Goal: Task Accomplishment & Management: Manage account settings

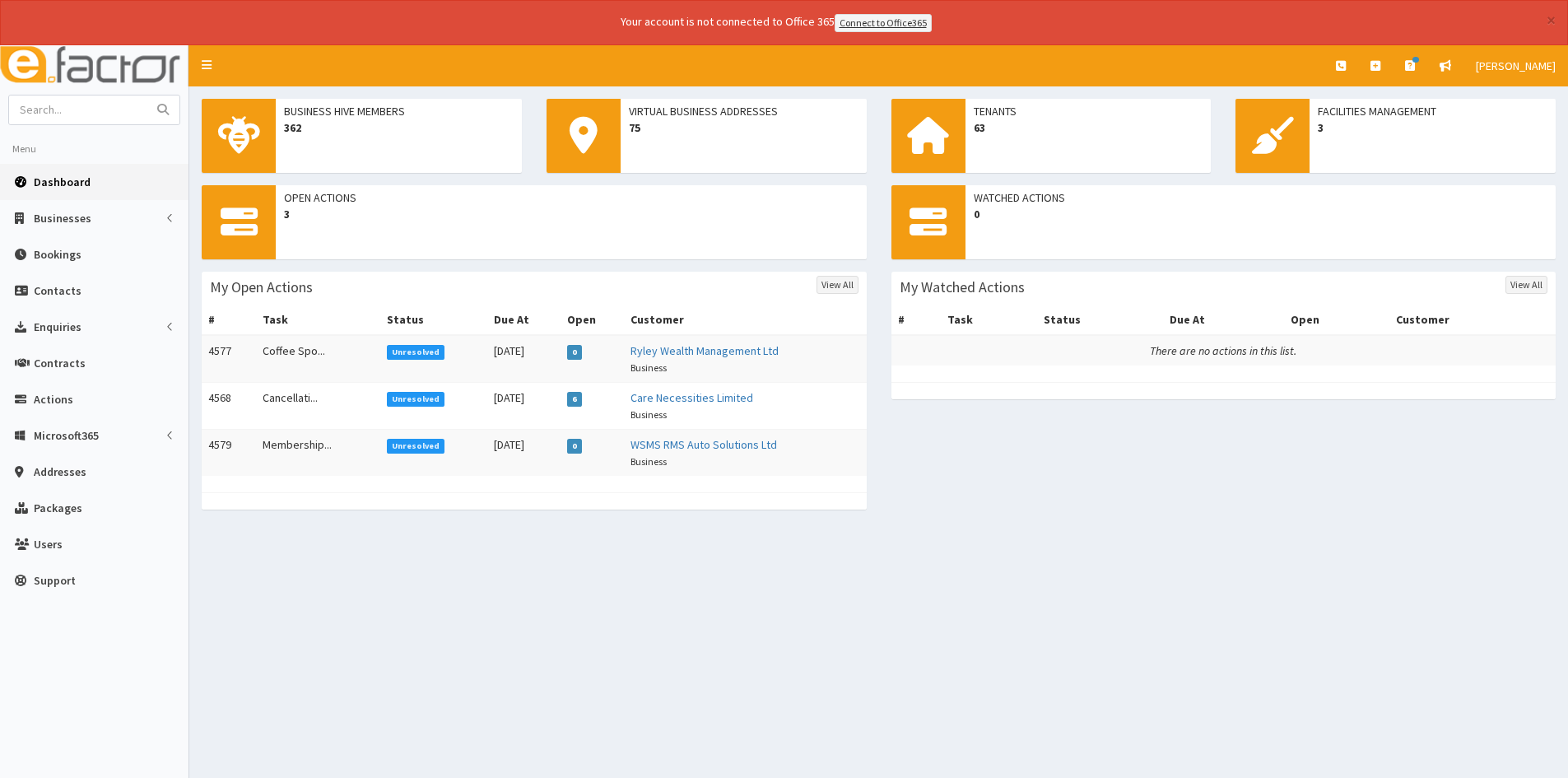
click at [409, 345] on span "Unresolved" at bounding box center [416, 352] width 58 height 15
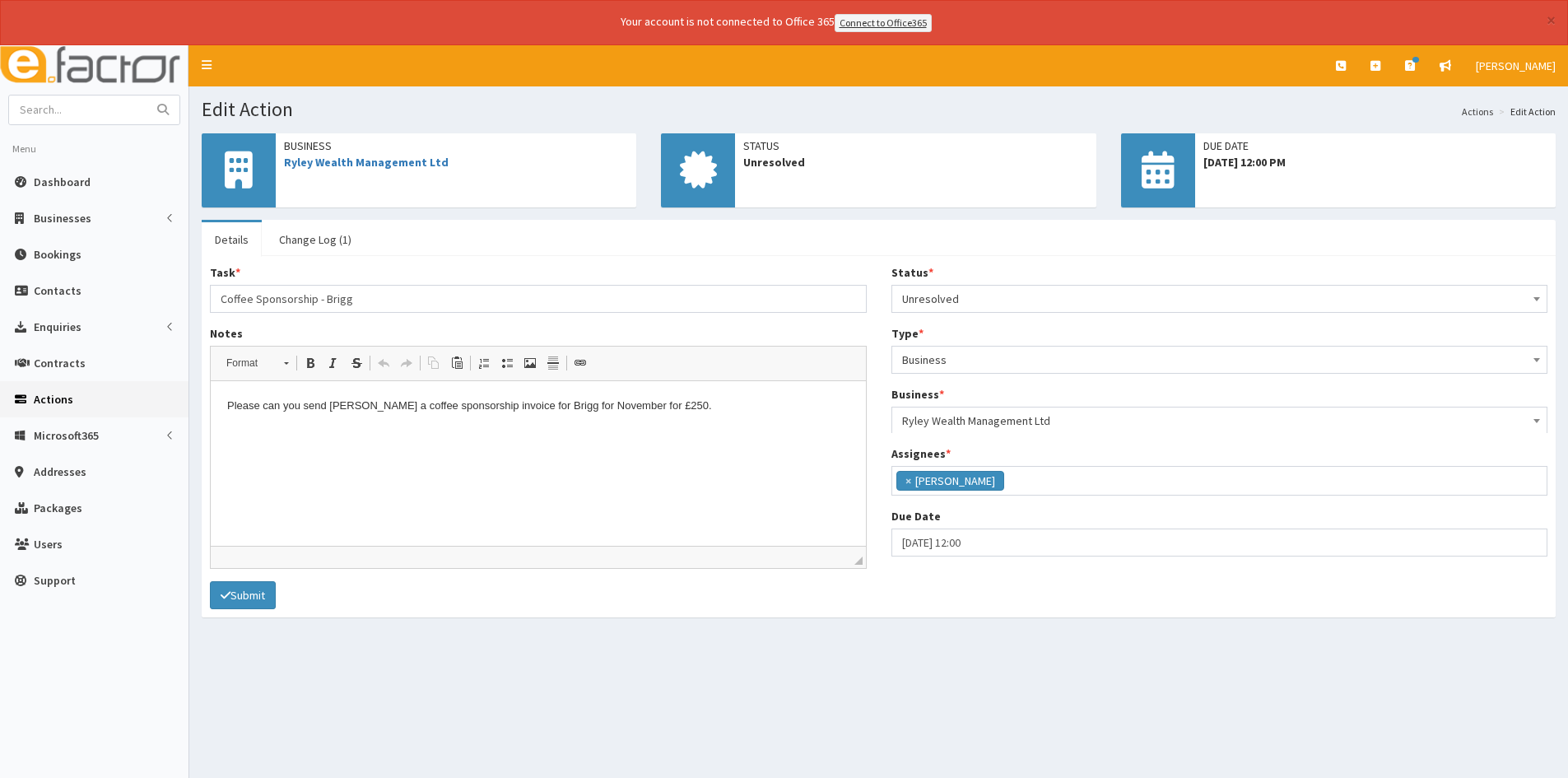
scroll to position [104, 0]
click at [962, 291] on span "Unresolved" at bounding box center [1219, 298] width 636 height 23
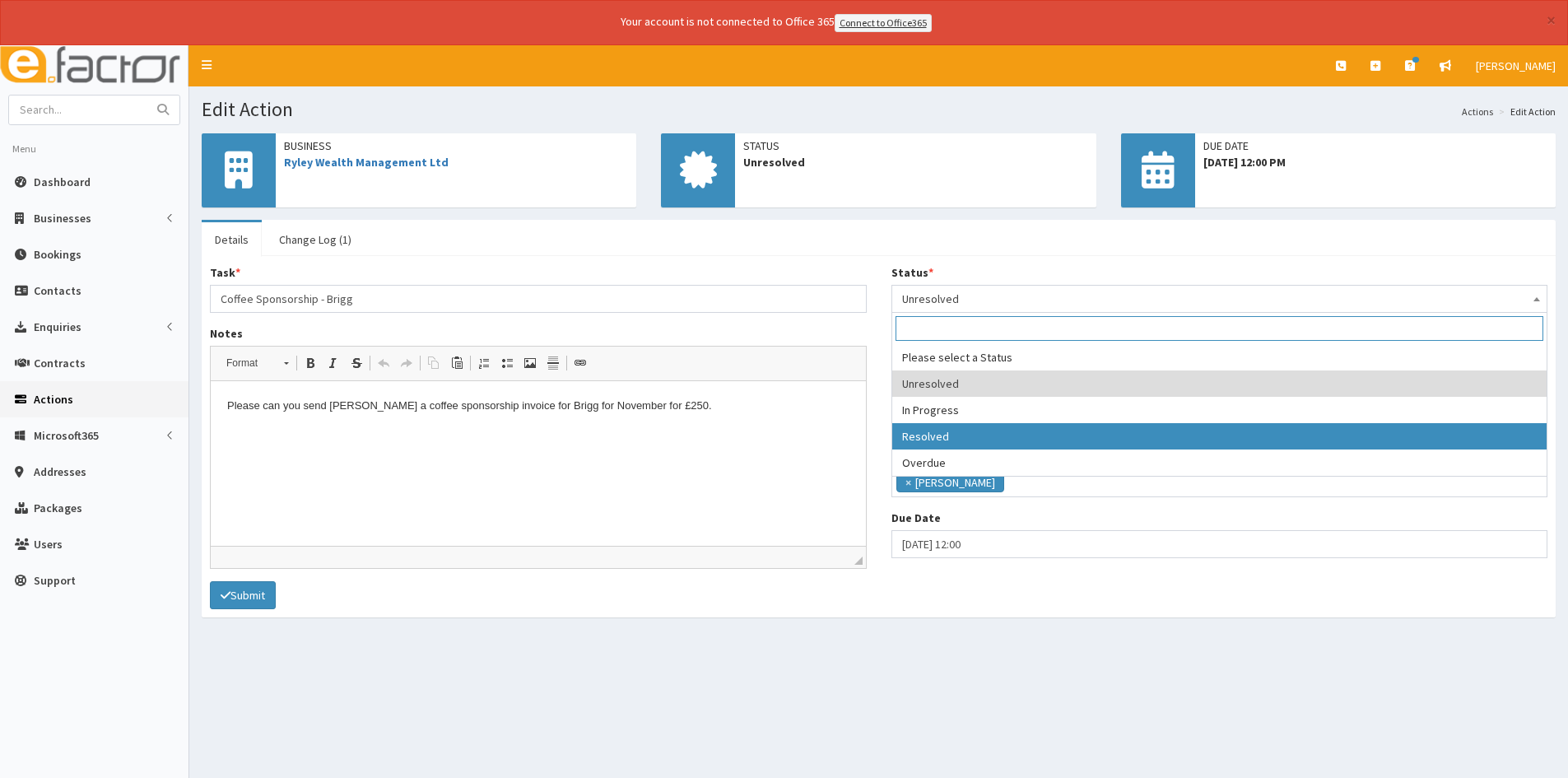
select select "3"
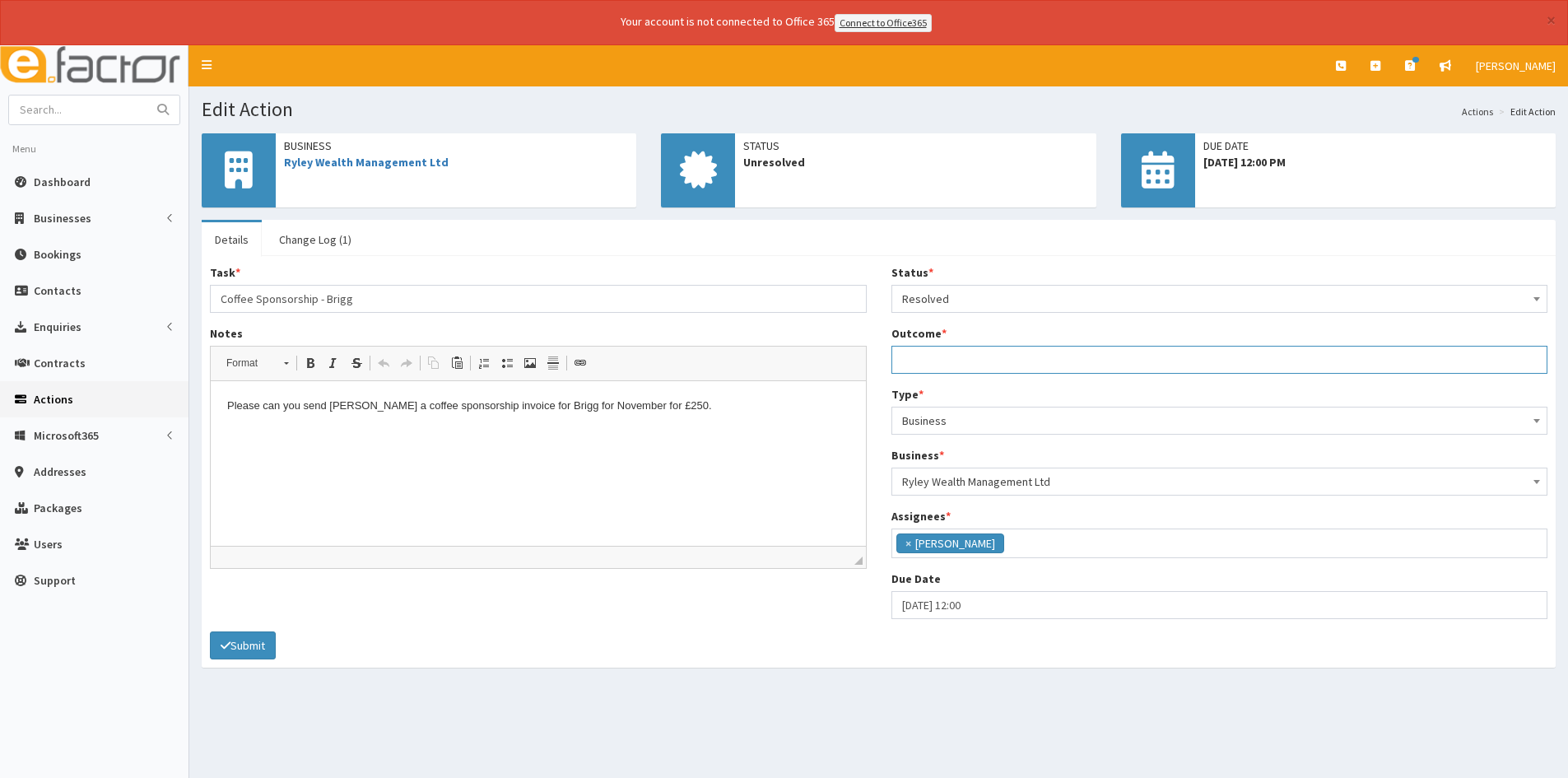
click at [971, 359] on input "Outcome *" at bounding box center [1219, 359] width 656 height 28
type input "Invoice sent"
click at [228, 649] on icon "submit" at bounding box center [225, 645] width 10 height 12
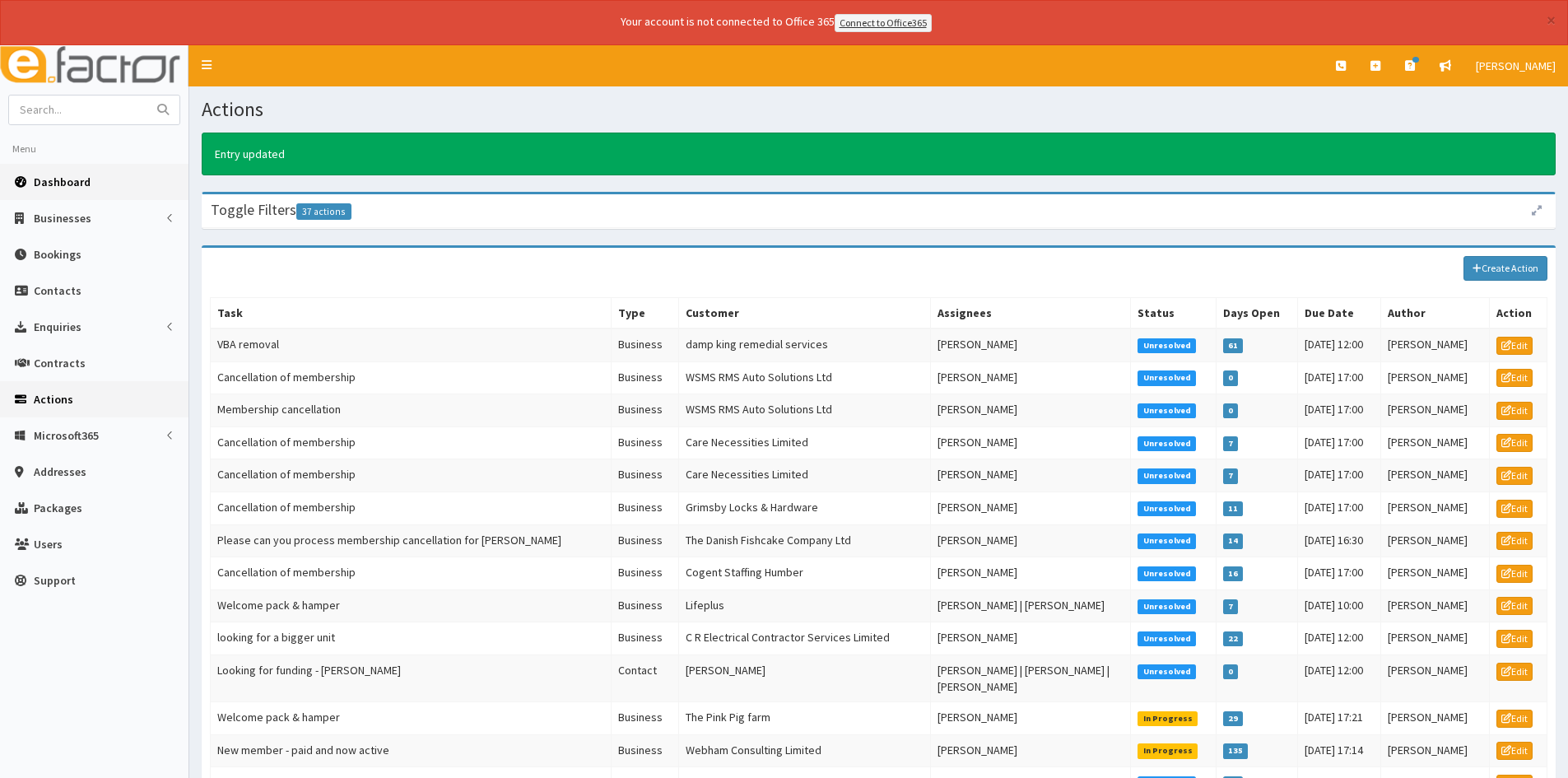
click at [74, 181] on span "Dashboard" at bounding box center [62, 182] width 57 height 15
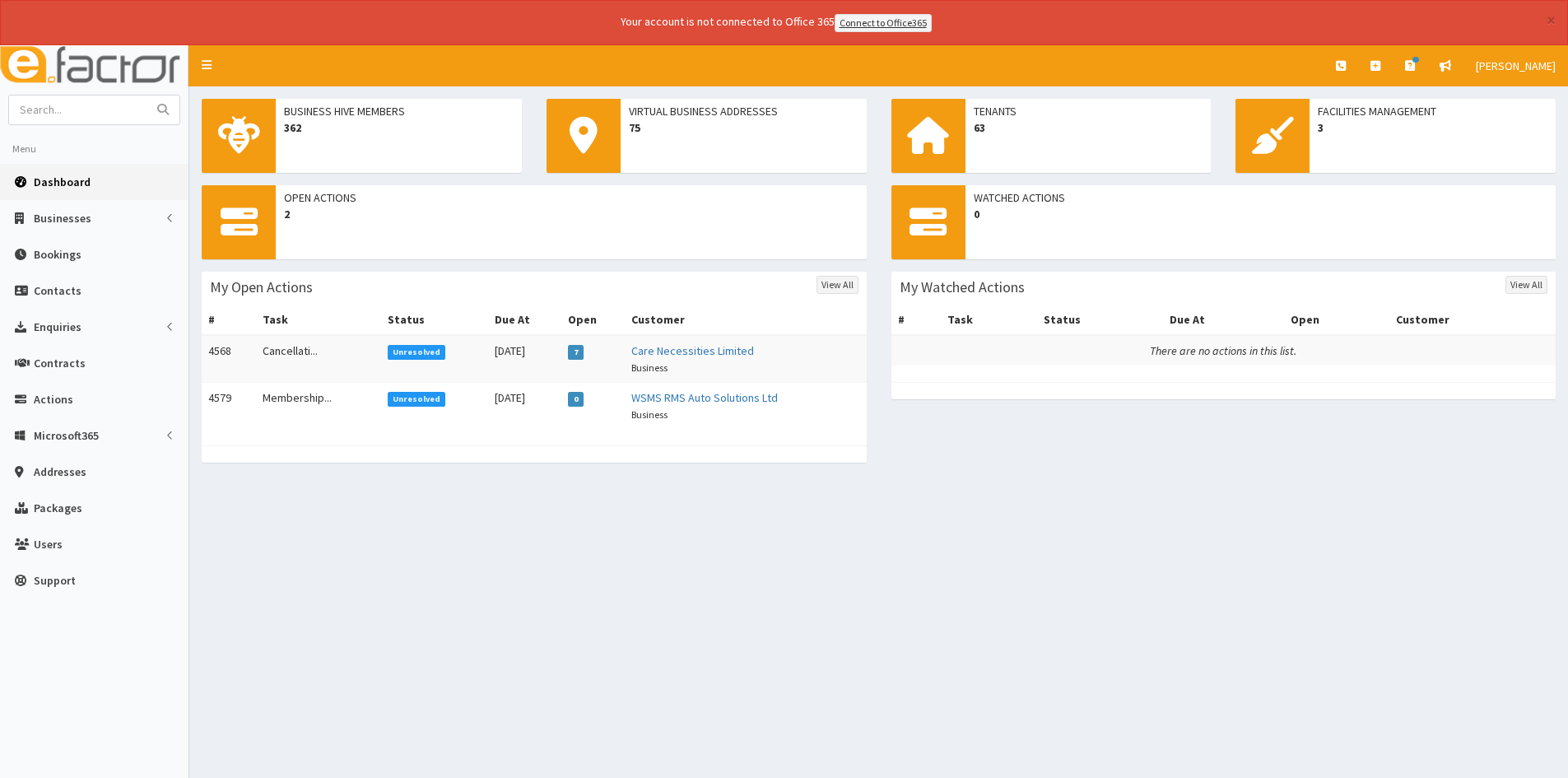
click at [444, 349] on td "Unresolved" at bounding box center [435, 359] width 108 height 48
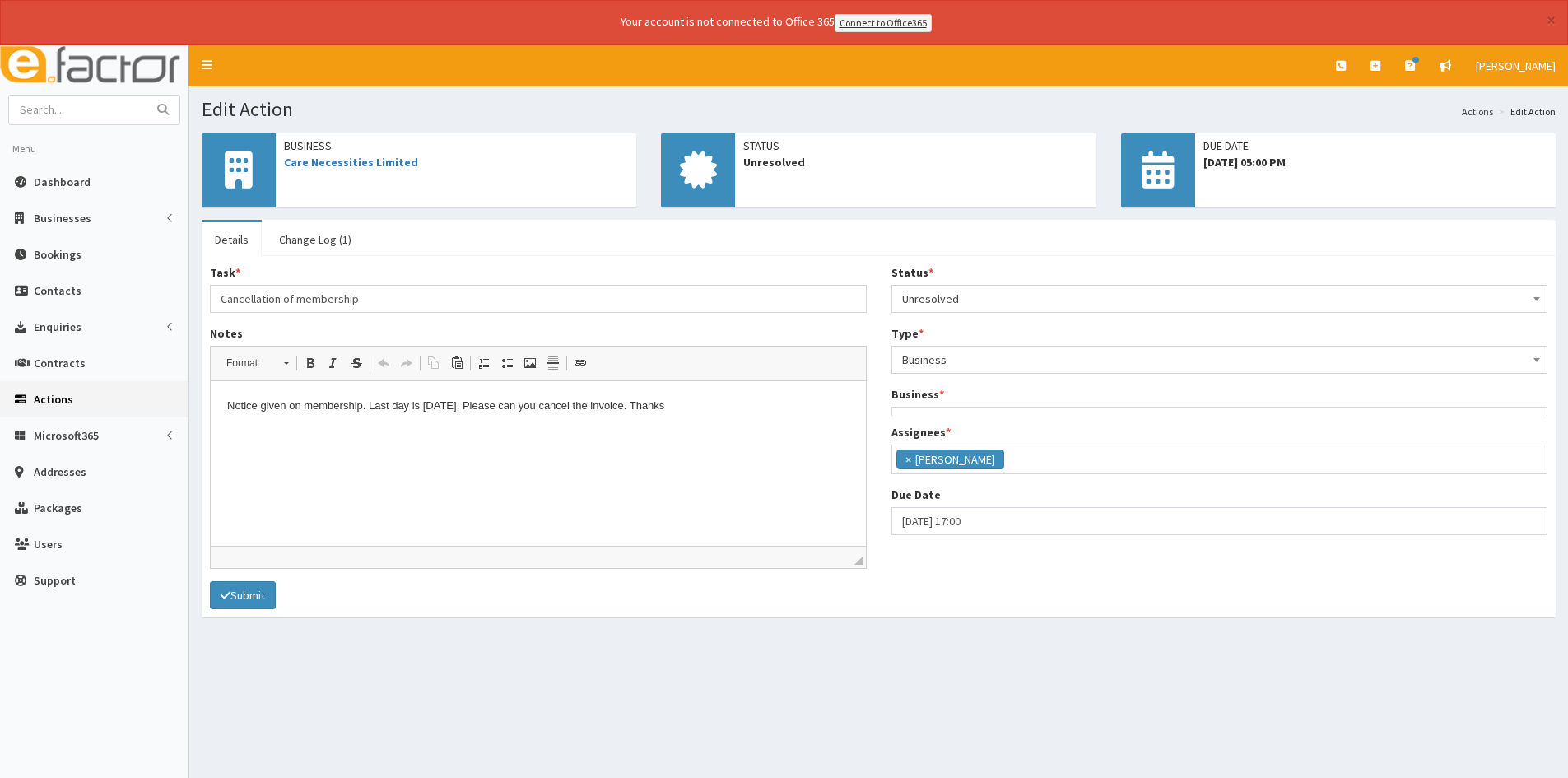
scroll to position [104, 0]
click at [1021, 298] on span "Unresolved" at bounding box center [1219, 298] width 636 height 23
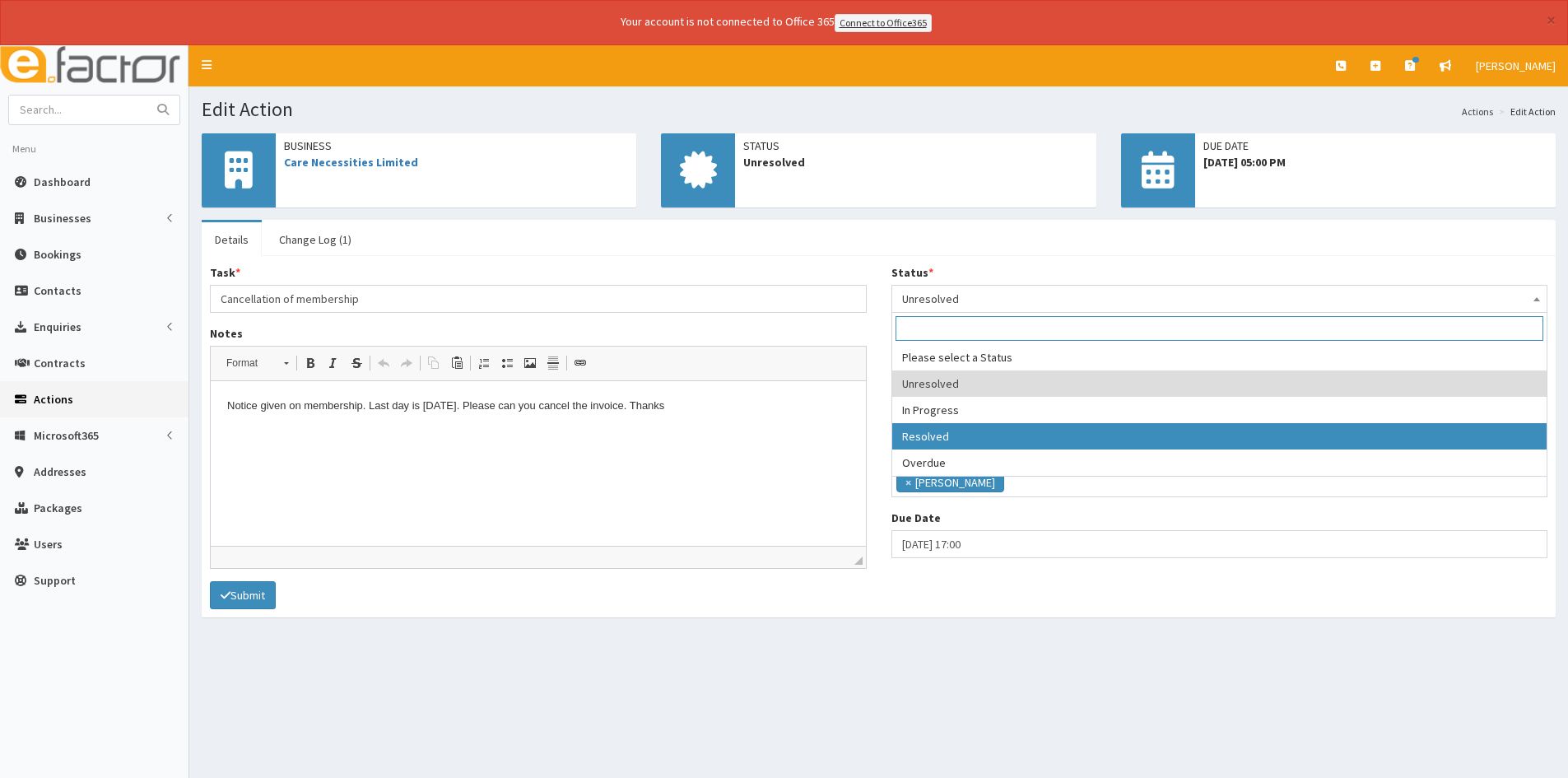
select select "3"
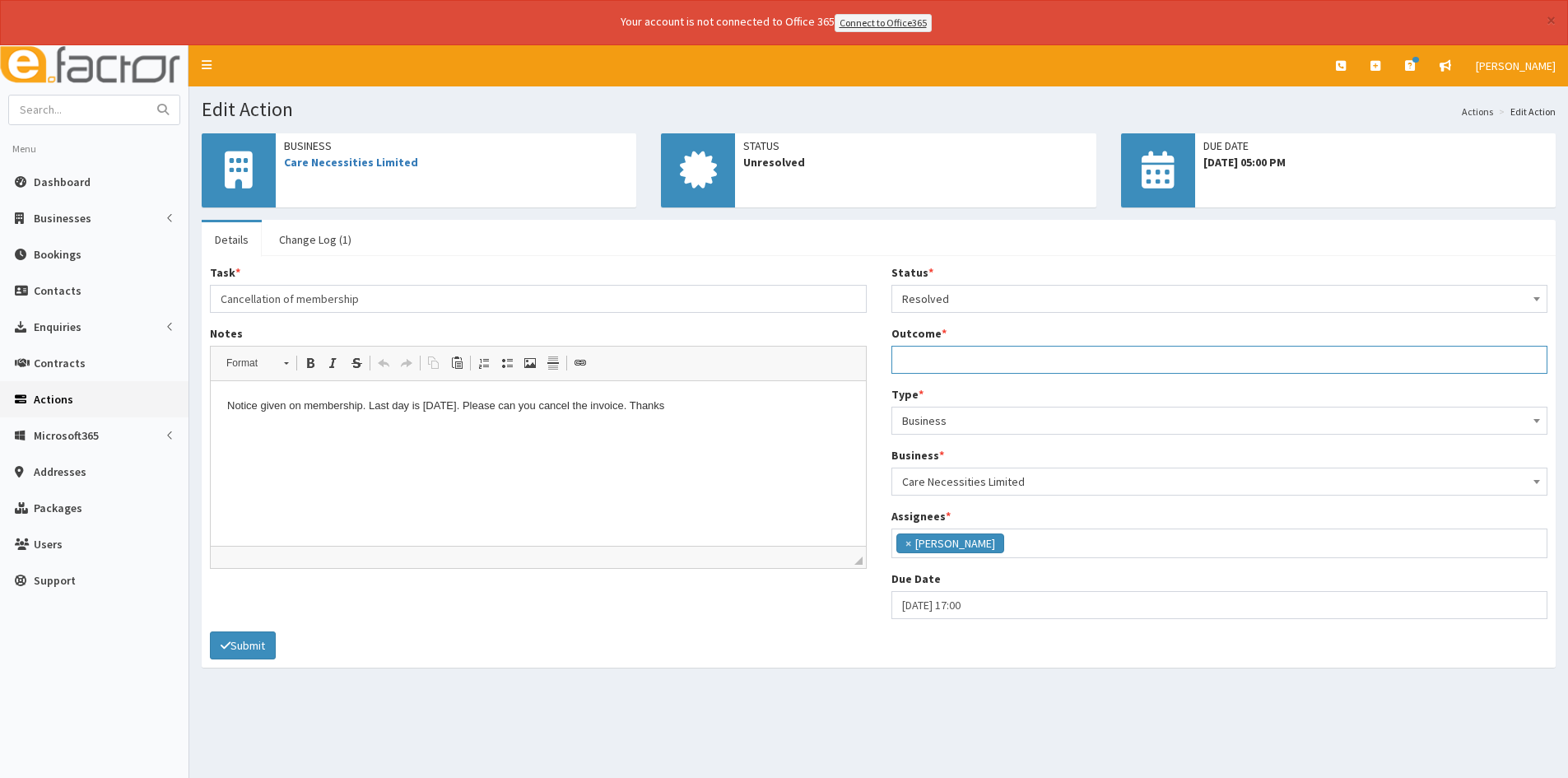
click at [1001, 359] on input "Outcome *" at bounding box center [1219, 359] width 656 height 28
type input "Cancelled repeating invoice"
click at [257, 628] on div "Task * Cancellation of membership Notes <p>Notice given on membership. Last day…" at bounding box center [879, 448] width 1362 height 367
click at [258, 641] on button "Submit" at bounding box center [242, 645] width 66 height 28
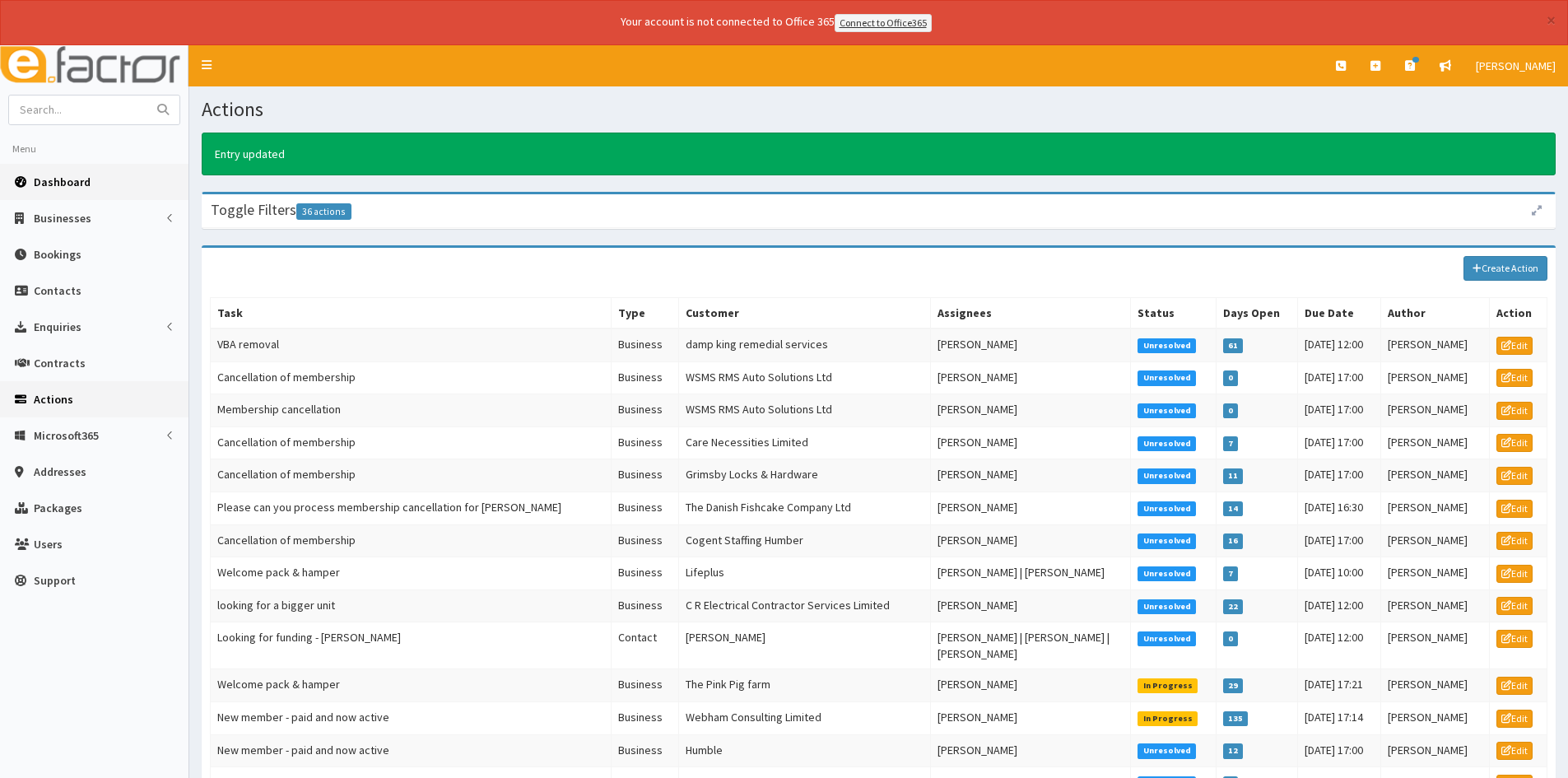
click at [100, 184] on link "Dashboard" at bounding box center [94, 182] width 189 height 36
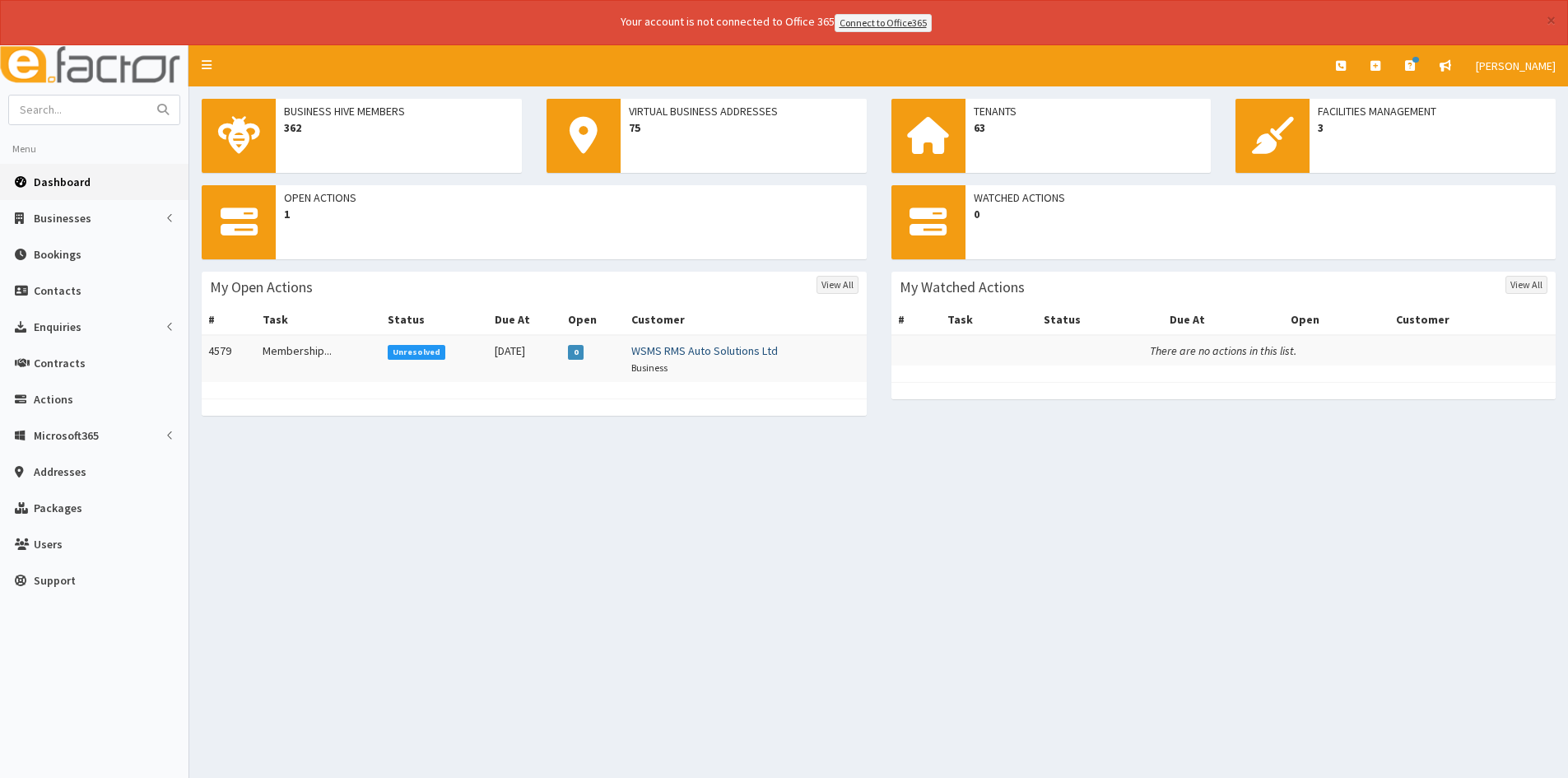
click at [663, 351] on link "WSMS RMS Auto Solutions Ltd" at bounding box center [704, 350] width 146 height 15
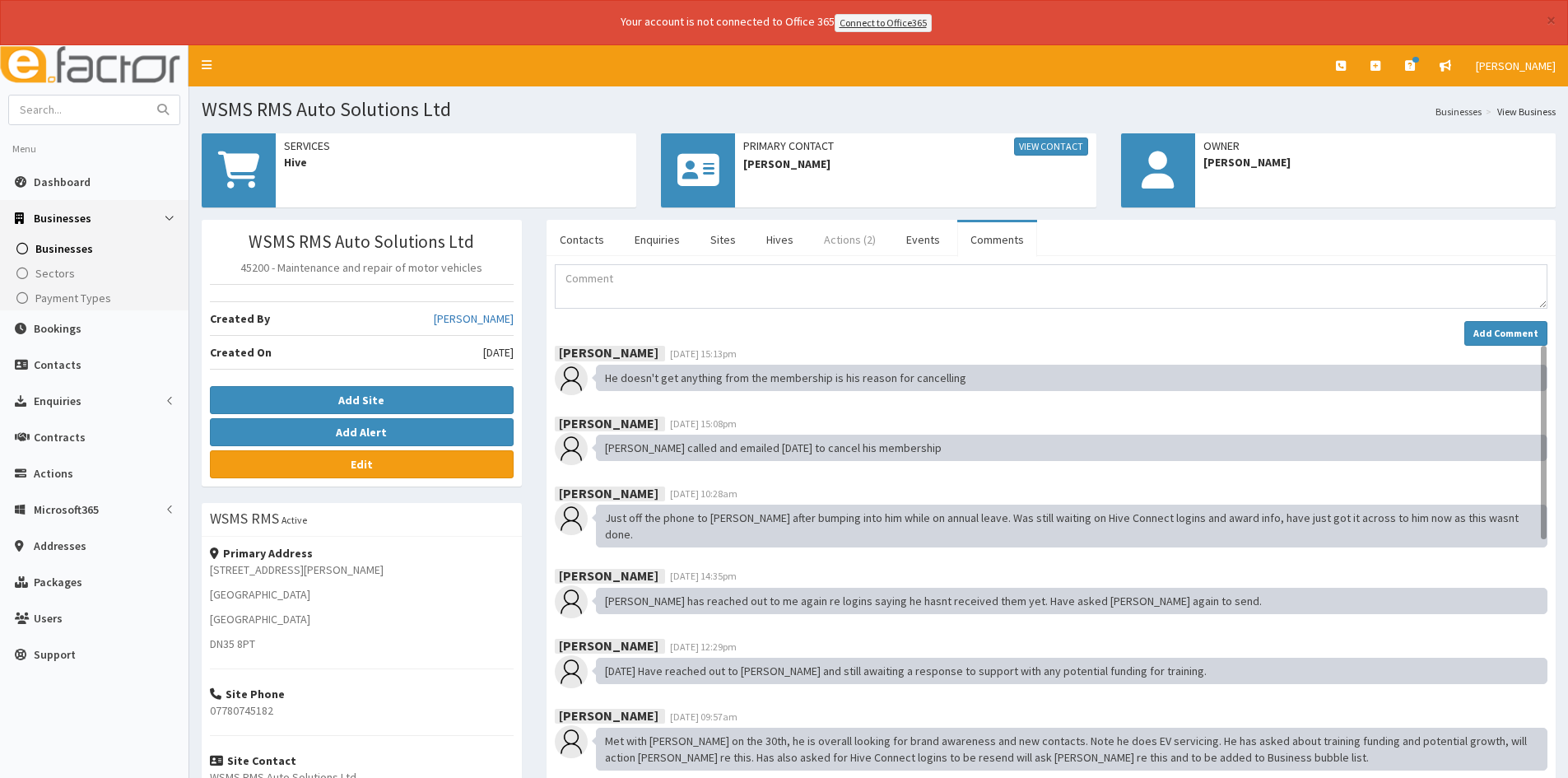
click at [840, 241] on link "Actions (2)" at bounding box center [850, 240] width 78 height 34
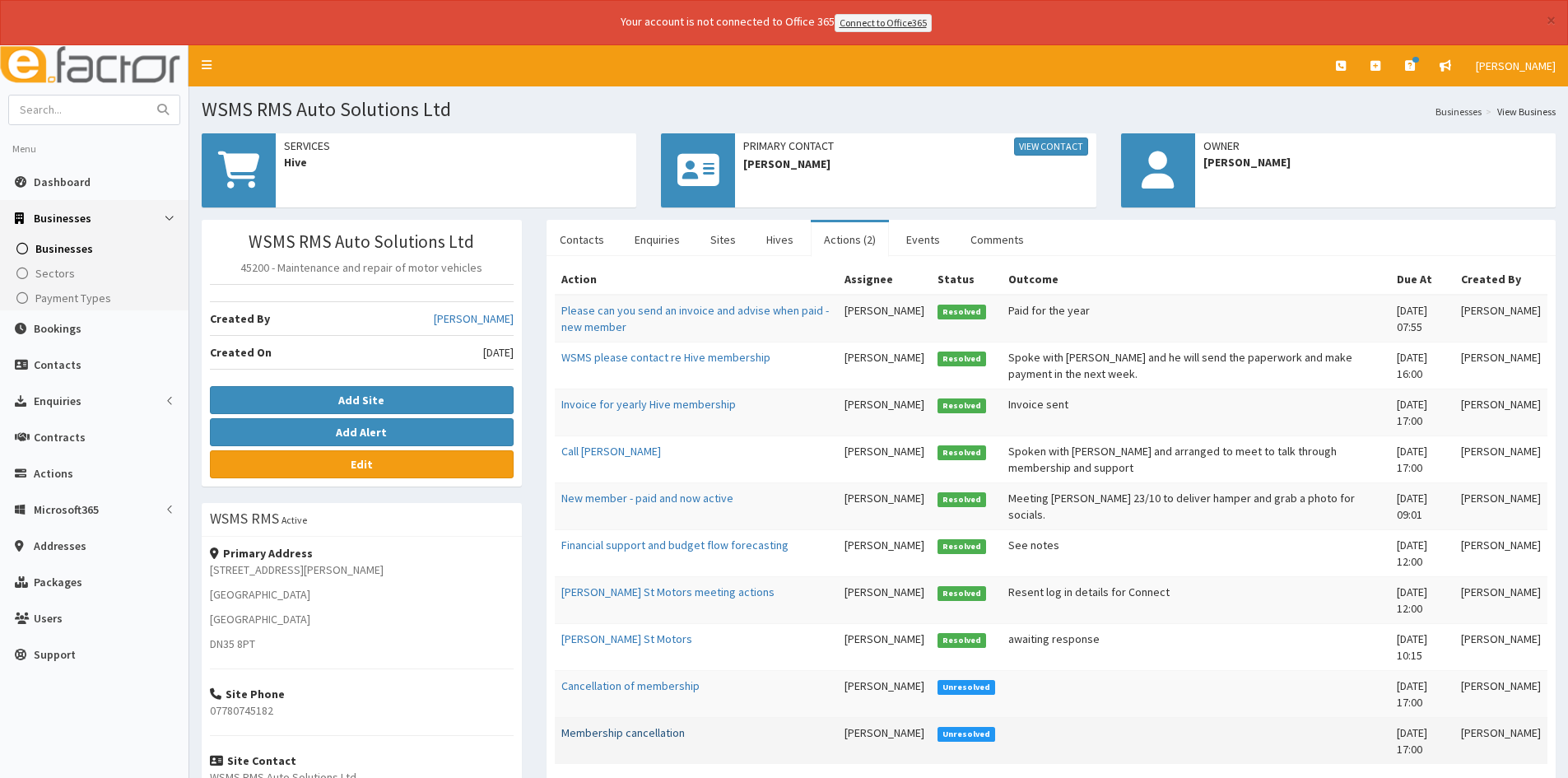
click at [620, 725] on link "Membership cancellation" at bounding box center [623, 733] width 123 height 15
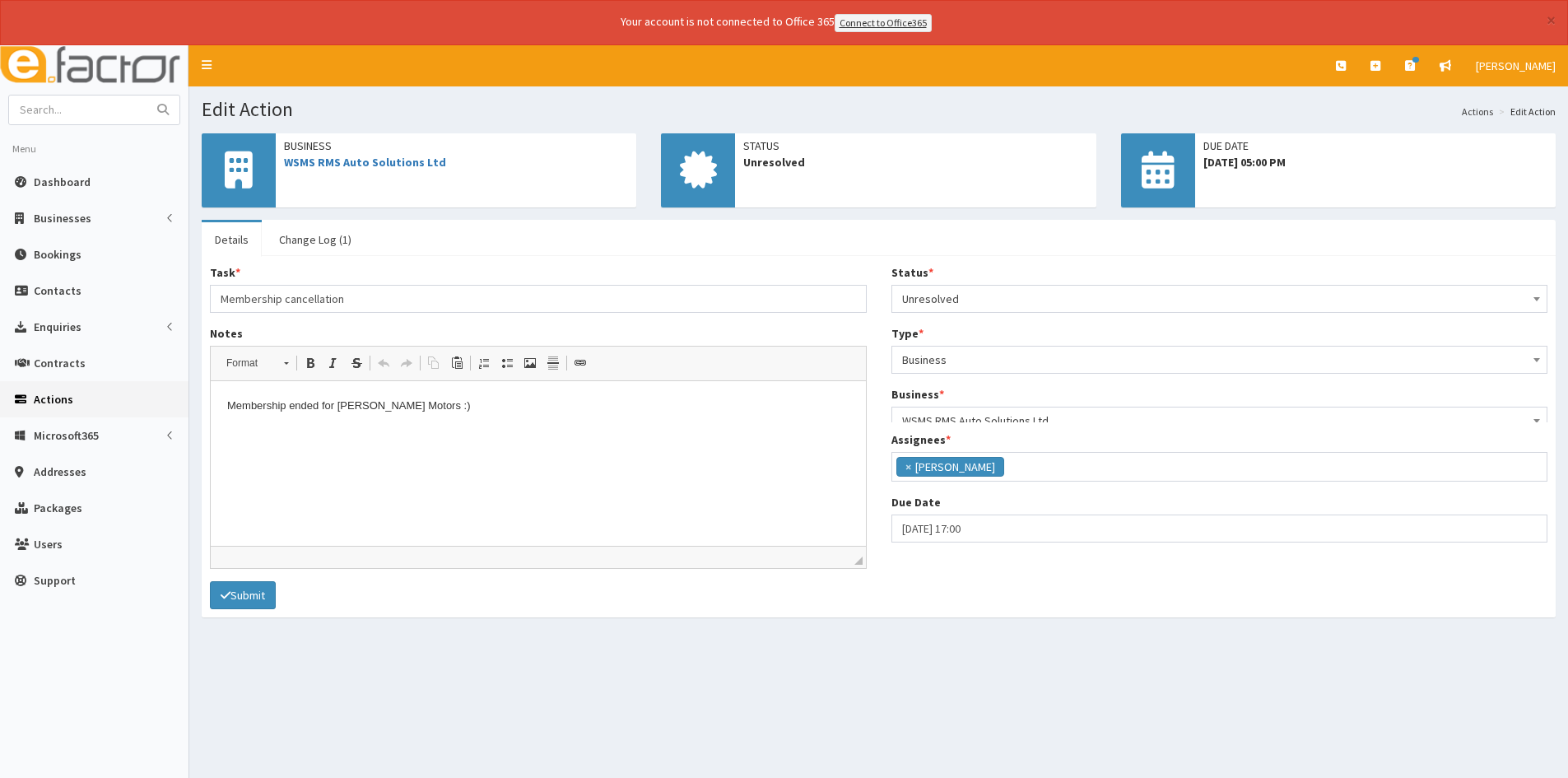
scroll to position [104, 0]
click at [934, 303] on span "Unresolved" at bounding box center [1219, 298] width 636 height 23
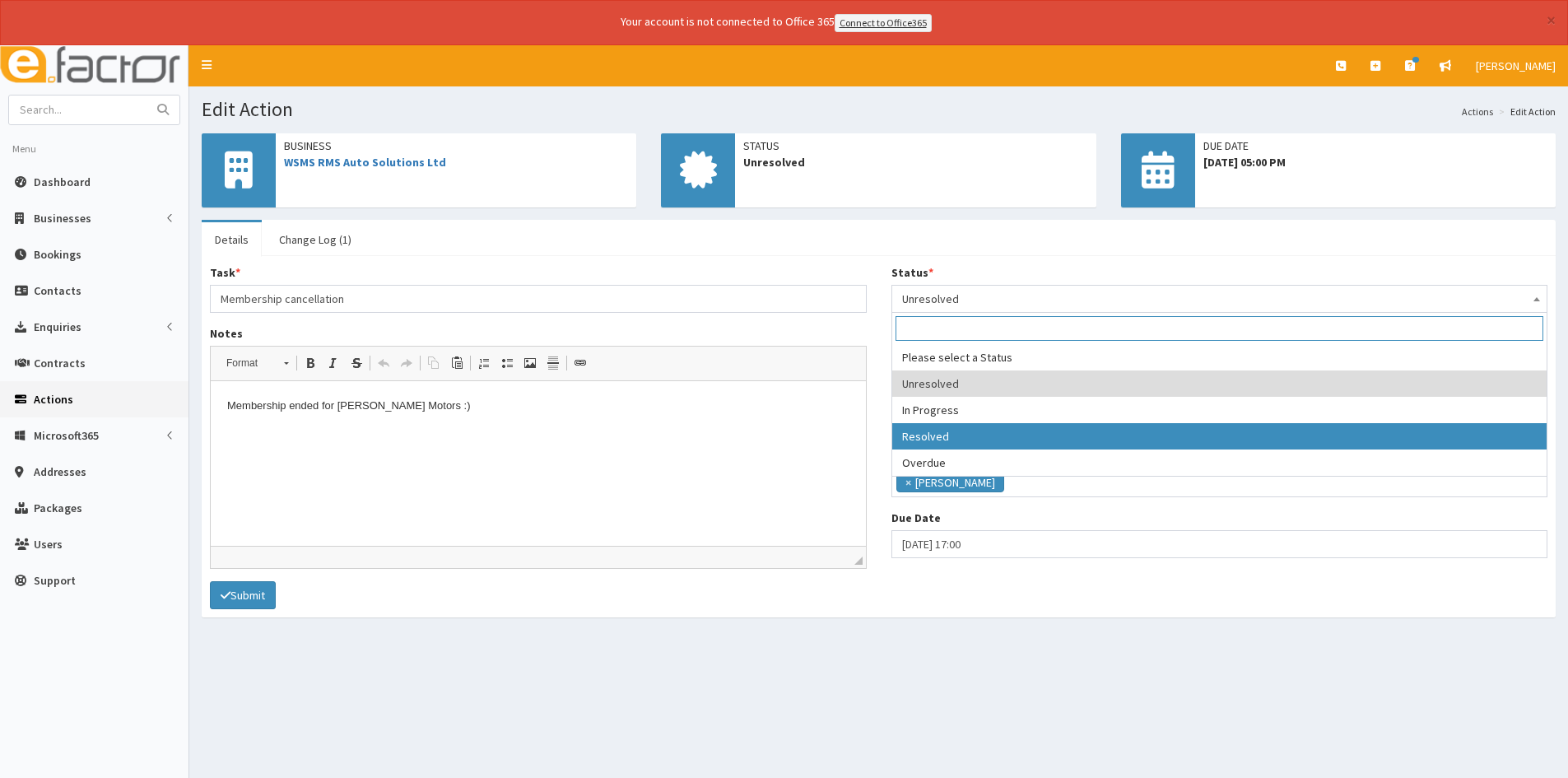
select select "3"
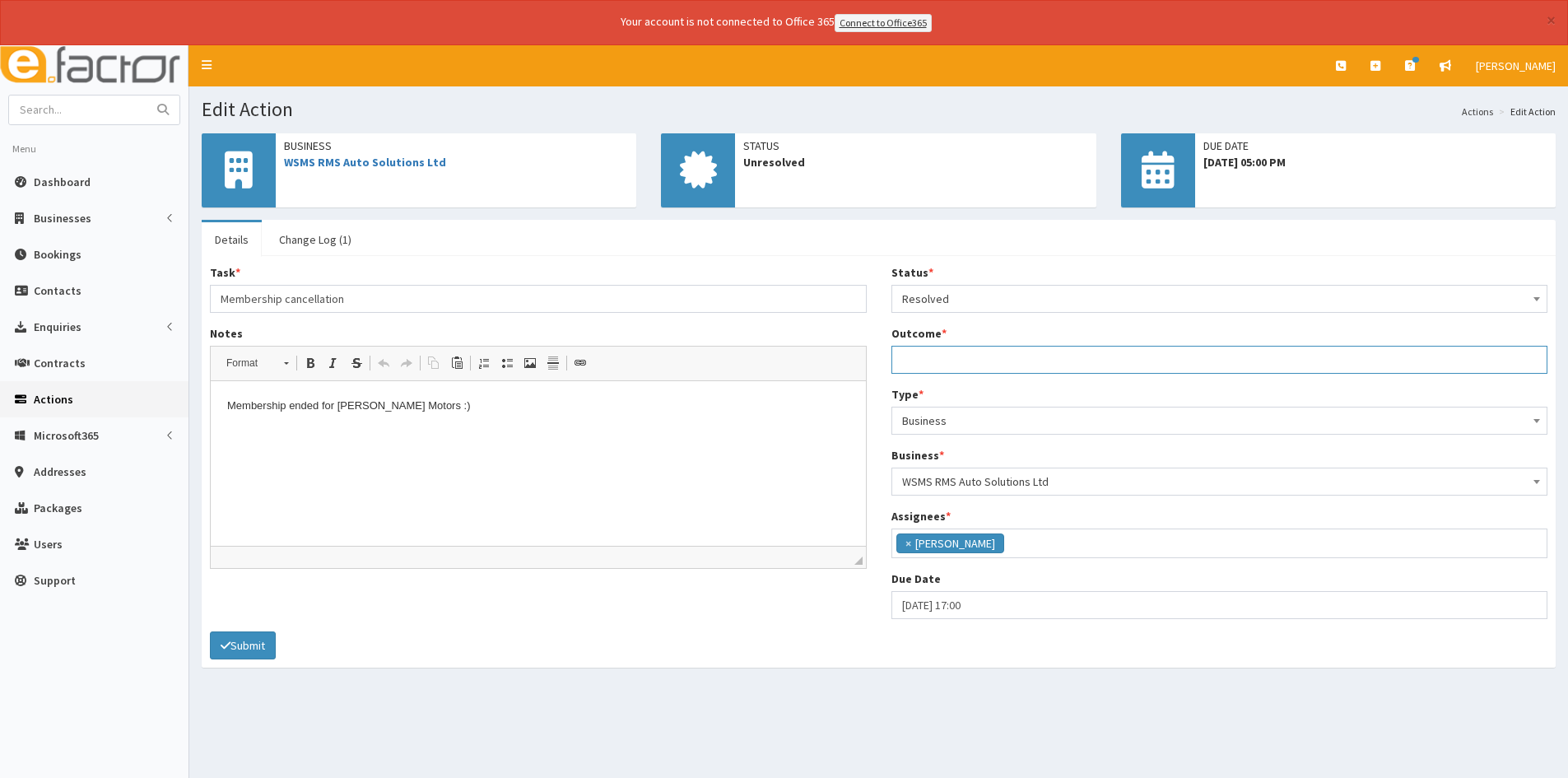
click at [932, 358] on input "Outcome *" at bounding box center [1219, 359] width 656 height 28
type input "Cancelled repeating invoice"
click at [252, 635] on button "Submit" at bounding box center [242, 645] width 66 height 28
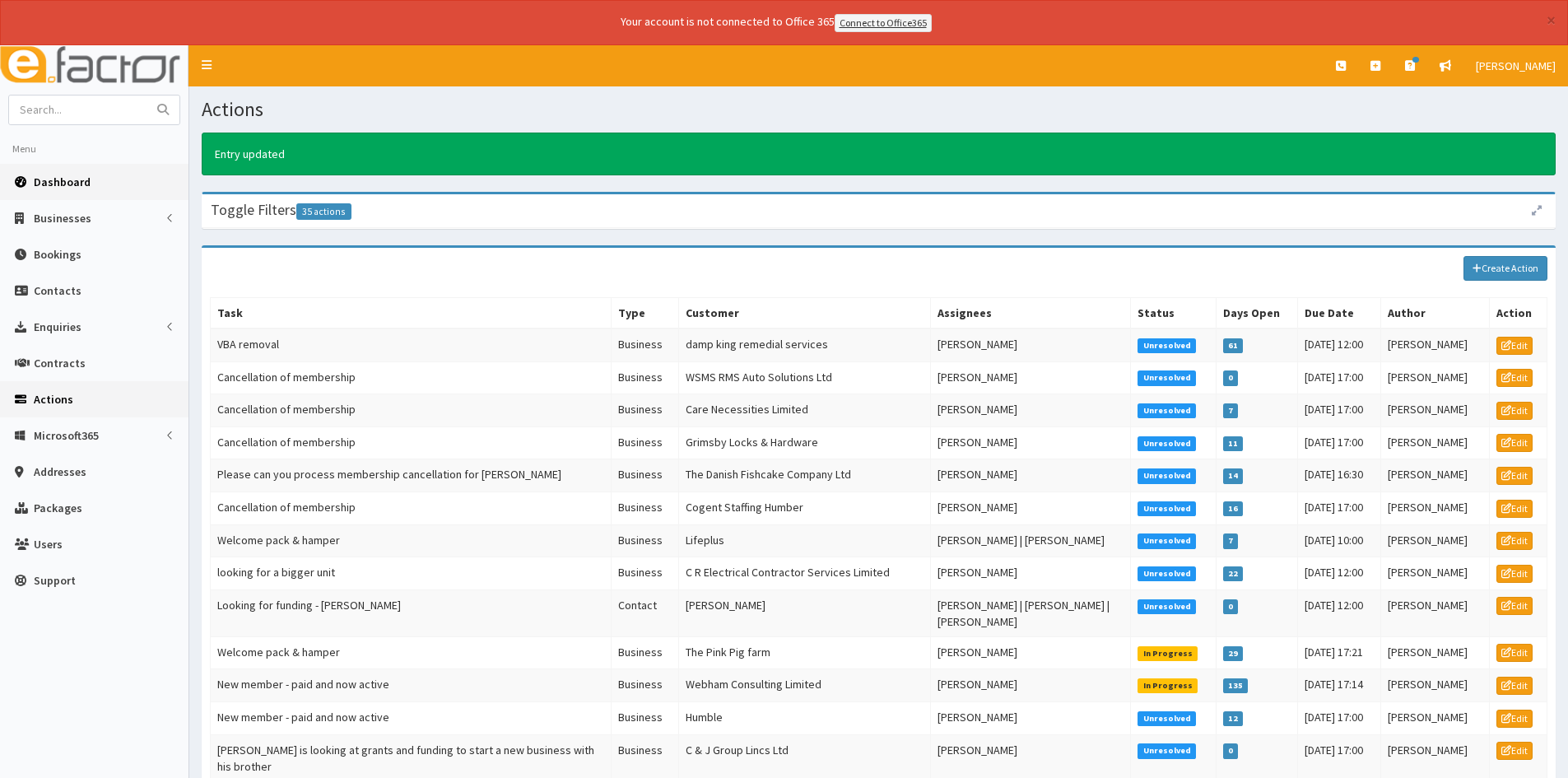
click at [76, 186] on span "Dashboard" at bounding box center [62, 182] width 57 height 15
